Goal: Entertainment & Leisure: Consume media (video, audio)

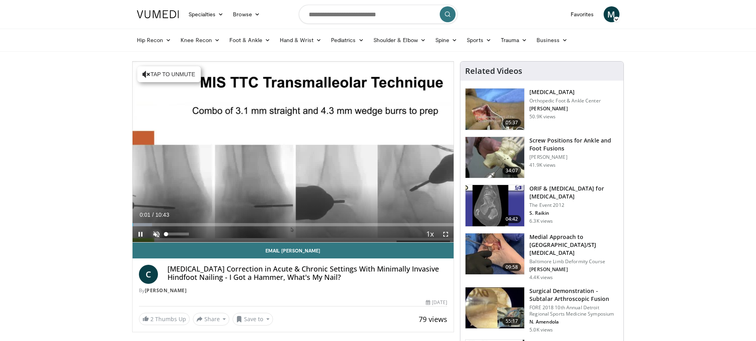
click at [154, 234] on span "Video Player" at bounding box center [156, 234] width 16 height 16
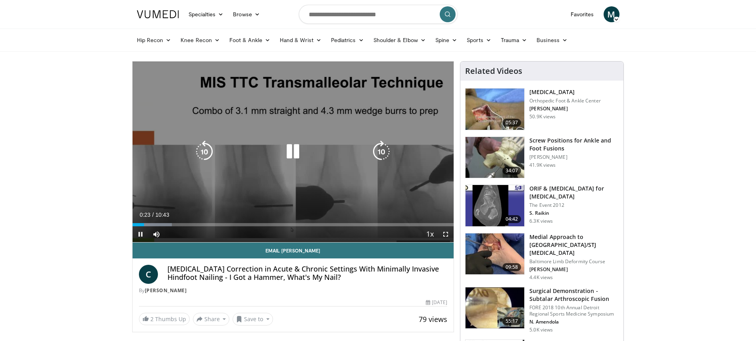
click at [298, 151] on icon "Video Player" at bounding box center [293, 152] width 22 height 22
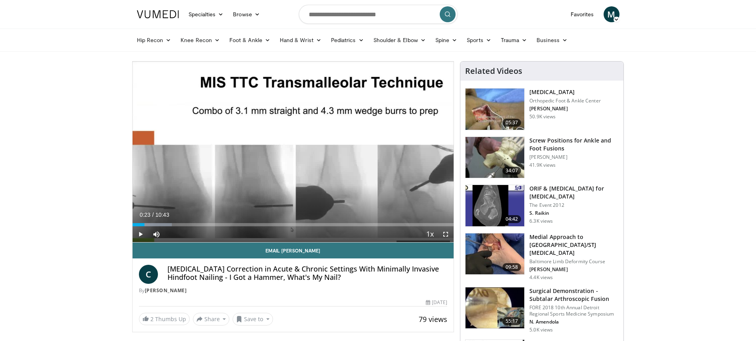
click at [294, 148] on div "10 seconds Tap to unmute" at bounding box center [294, 152] width 322 height 181
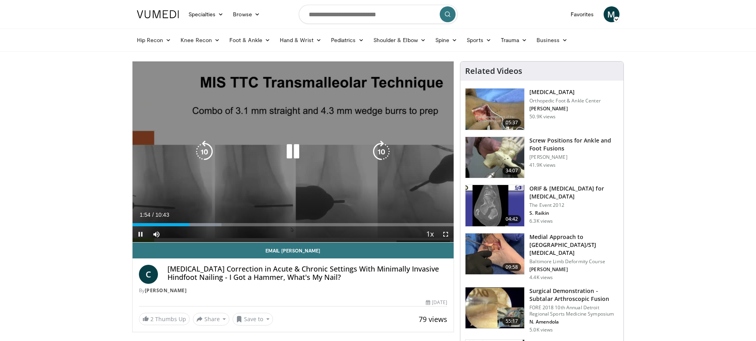
click at [293, 151] on icon "Video Player" at bounding box center [293, 152] width 22 height 22
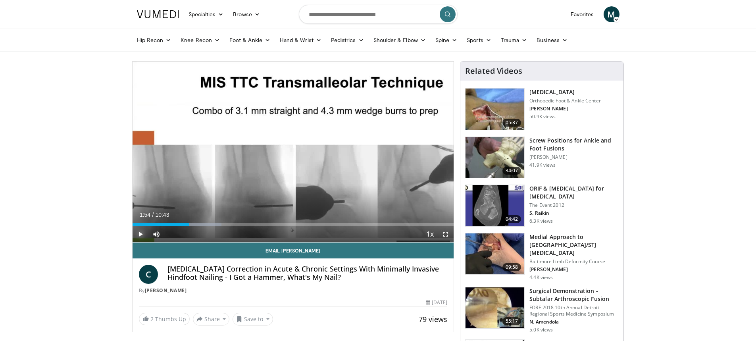
click at [140, 234] on span "Video Player" at bounding box center [141, 234] width 16 height 16
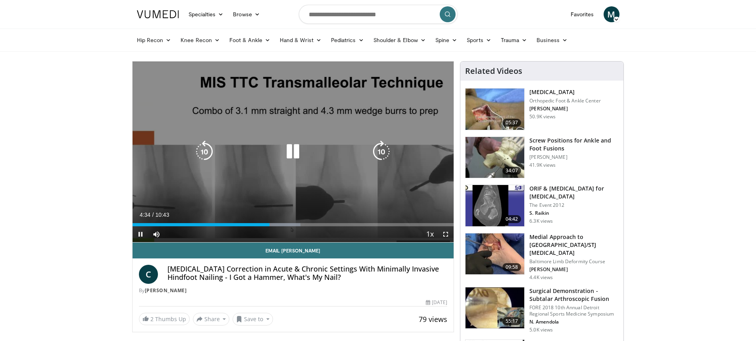
click at [293, 150] on icon "Video Player" at bounding box center [293, 152] width 22 height 22
